Goal: Information Seeking & Learning: Learn about a topic

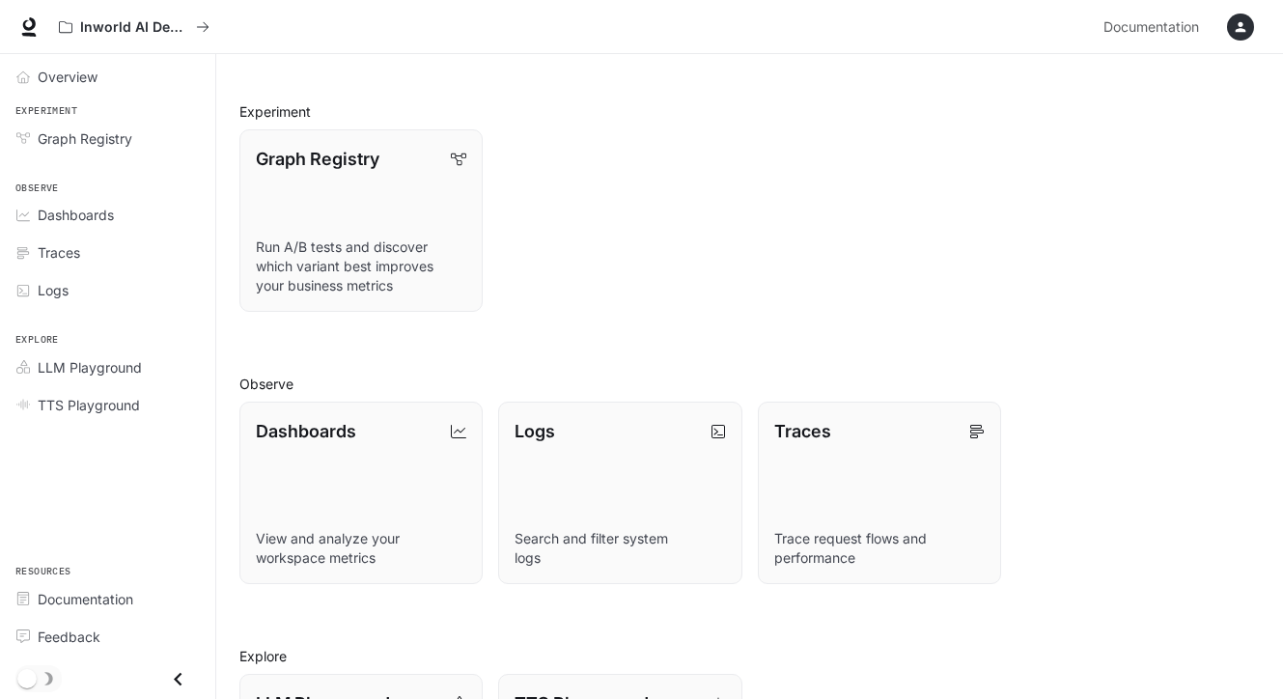
scroll to position [183, 0]
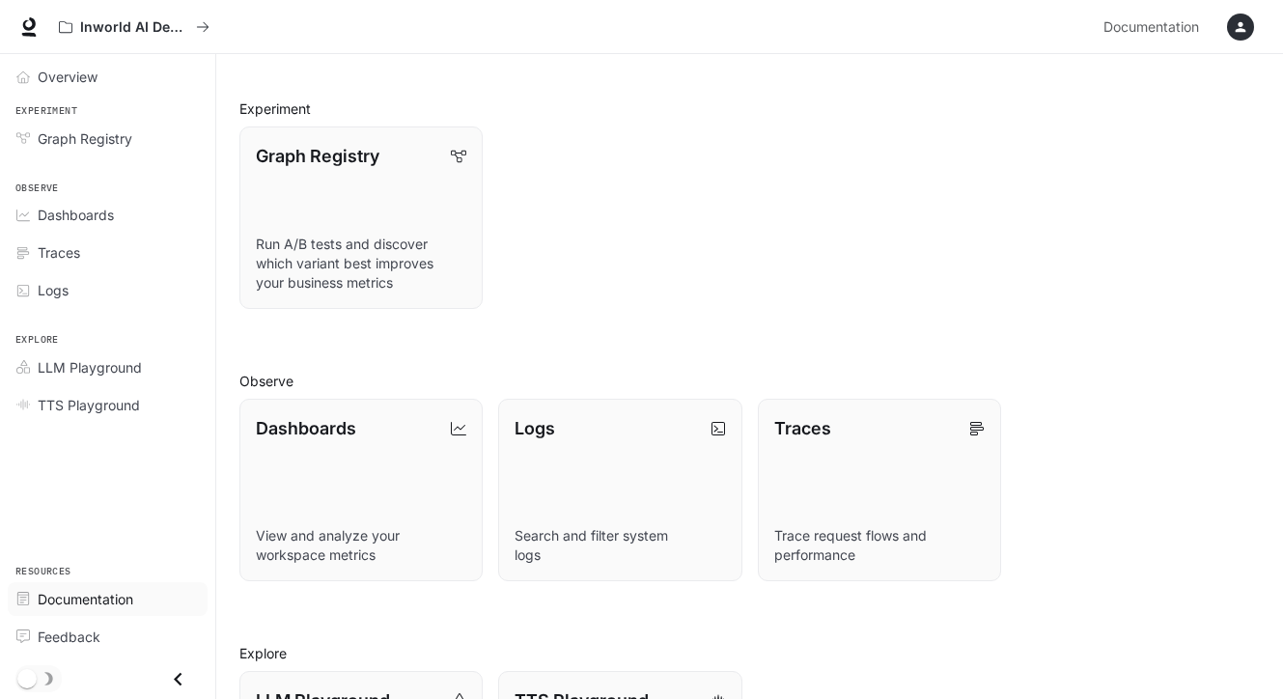
click at [102, 602] on span "Documentation" at bounding box center [86, 599] width 96 height 20
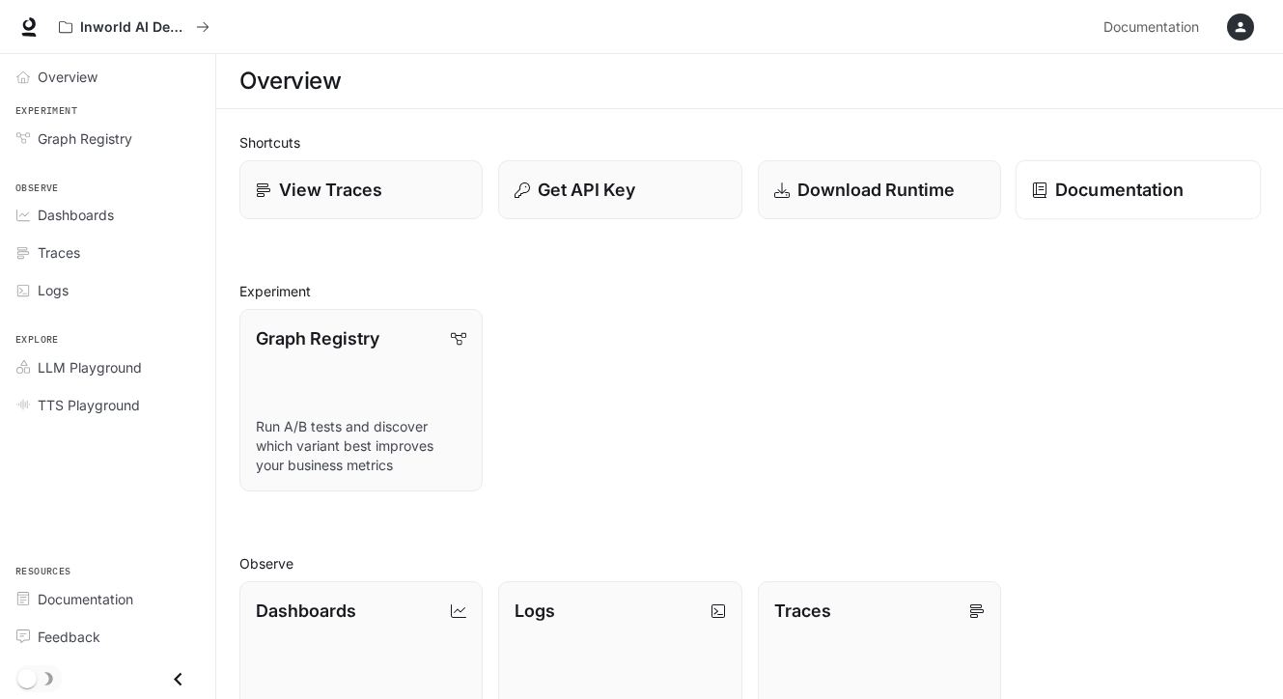
click at [1069, 205] on link "Documentation" at bounding box center [1138, 190] width 246 height 60
